Goal: Use online tool/utility: Utilize a website feature to perform a specific function

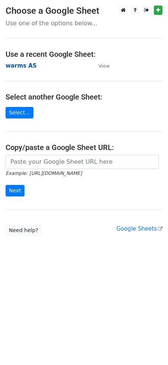
click at [22, 66] on strong "warms AS" at bounding box center [21, 65] width 31 height 7
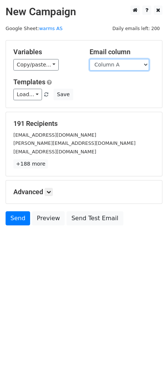
click at [108, 63] on select "Column A Column B Column C Column D Column E Column F Column G Column H Column …" at bounding box center [118, 65] width 59 height 12
select select "Column B"
click at [89, 59] on select "Column A Column B Column C Column D Column E Column F Column G Column H Column …" at bounding box center [118, 65] width 59 height 12
